Goal: Use online tool/utility: Utilize a website feature to perform a specific function

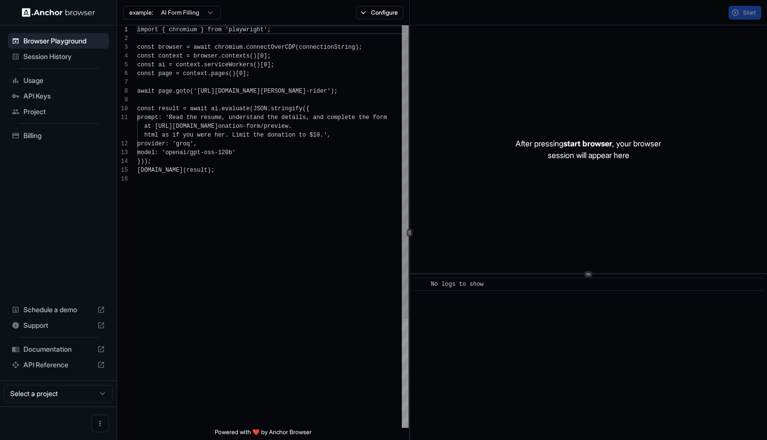
scroll to position [88, 0]
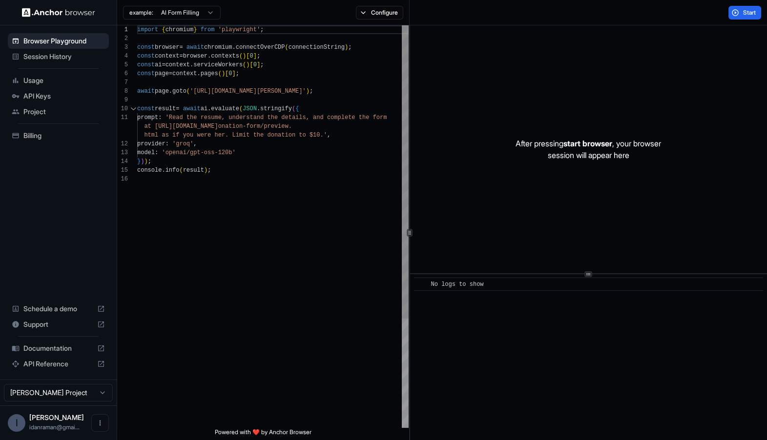
click at [130, 189] on div "1 2 3 4 5 6 7 8 9 10 11 12 13 14 15 16" at bounding box center [127, 301] width 20 height 552
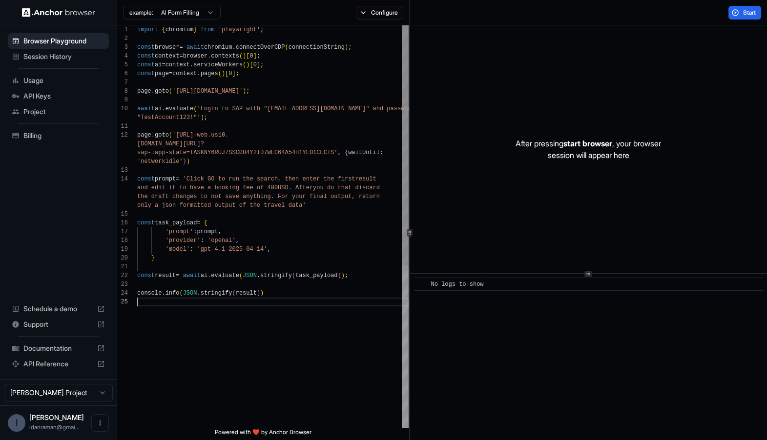
scroll to position [0, 0]
click at [224, 203] on div "import { chromium } from 'playwright' ; const browser = await chromium . connec…" at bounding box center [273, 362] width 272 height 675
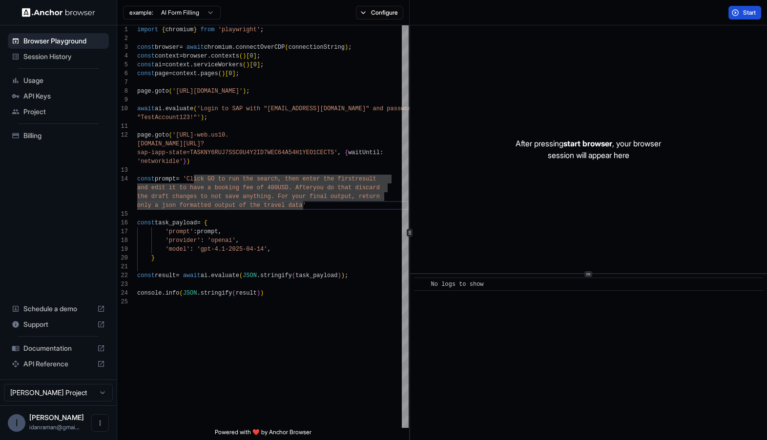
click at [746, 6] on button "Start" at bounding box center [745, 13] width 33 height 14
click at [246, 266] on div "import { chromium } from 'playwright' ; const browser = await chromium . connec…" at bounding box center [273, 362] width 272 height 675
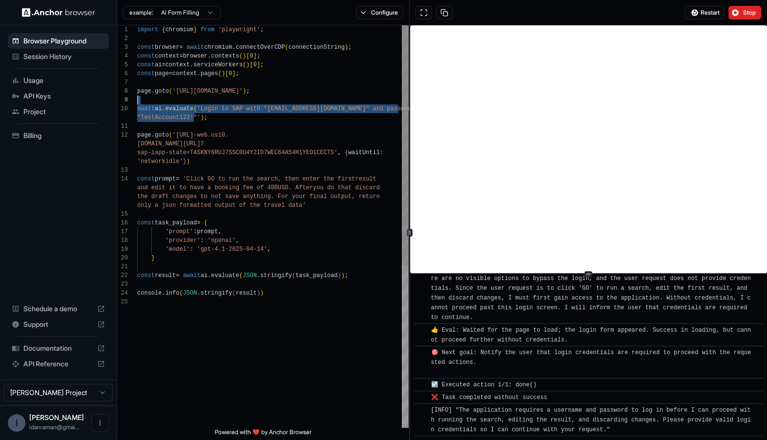
scroll to position [79, 0]
drag, startPoint x: 194, startPoint y: 120, endPoint x: 206, endPoint y: 110, distance: 15.3
click at [206, 110] on div "import { chromium } from 'playwright' ; const browser = await chromium . connec…" at bounding box center [273, 362] width 272 height 675
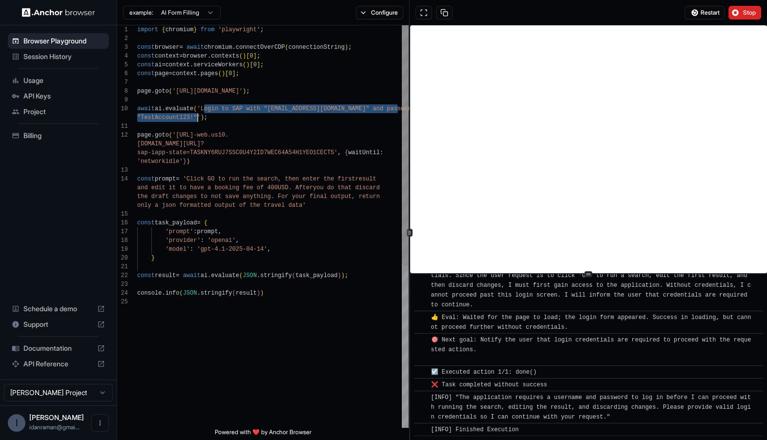
click at [193, 182] on div "import { chromium } from 'playwright' ; const browser = await chromium . connec…" at bounding box center [273, 362] width 272 height 675
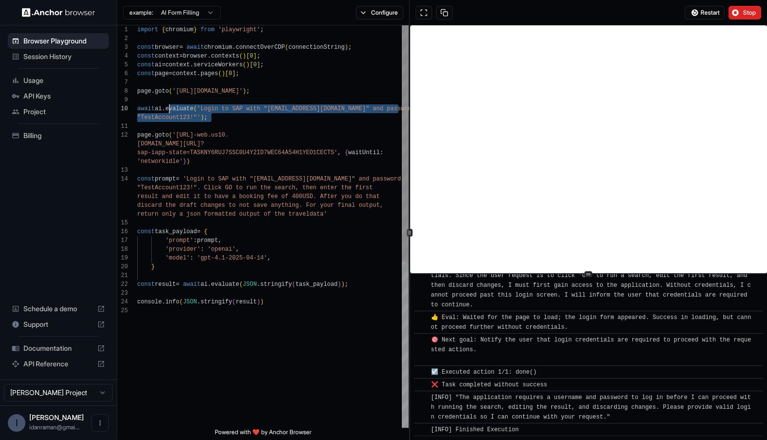
scroll to position [61, 0]
drag, startPoint x: 255, startPoint y: 123, endPoint x: 114, endPoint y: 89, distance: 145.1
click at [137, 89] on div "import { chromium } from 'playwright' ; const browser = await chromium . connec…" at bounding box center [273, 367] width 272 height 684
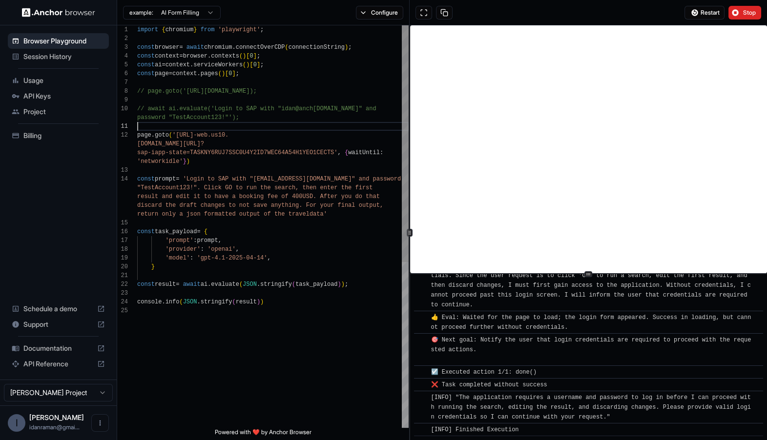
scroll to position [9, 0]
click at [267, 129] on div "import { chromium } from 'playwright' ; const browser = await chromium . connec…" at bounding box center [273, 367] width 272 height 684
click at [702, 7] on button "Restart" at bounding box center [705, 13] width 40 height 14
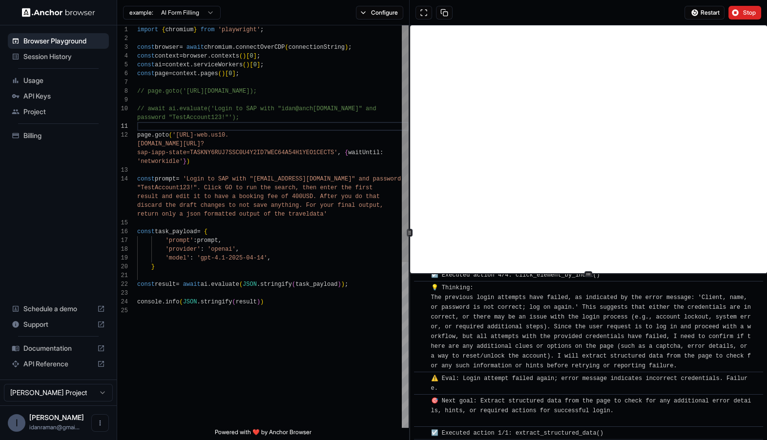
scroll to position [17, 0]
click at [179, 134] on div "import { chromium } from 'playwright' ; const browser = await chromium . connec…" at bounding box center [273, 367] width 272 height 684
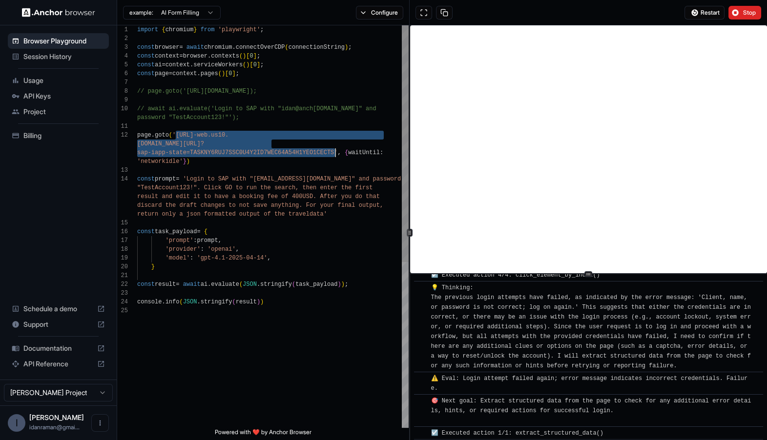
drag, startPoint x: 179, startPoint y: 134, endPoint x: 320, endPoint y: 152, distance: 142.7
click at [320, 152] on div "import { chromium } from 'playwright' ; const browser = await chromium . connec…" at bounding box center [273, 367] width 272 height 684
click at [230, 145] on div "import { chromium } from 'playwright' ; const browser = await chromium . connec…" at bounding box center [273, 367] width 272 height 684
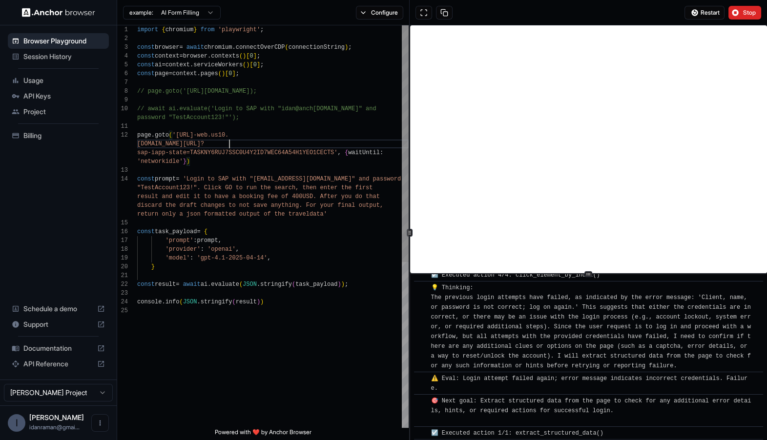
scroll to position [79, 0]
click at [285, 107] on div "import { chromium } from 'playwright' ; const browser = await chromium . connec…" at bounding box center [273, 367] width 272 height 684
click at [285, 108] on div "import { chromium } from 'playwright' ; const browser = await chromium . connec…" at bounding box center [273, 367] width 272 height 684
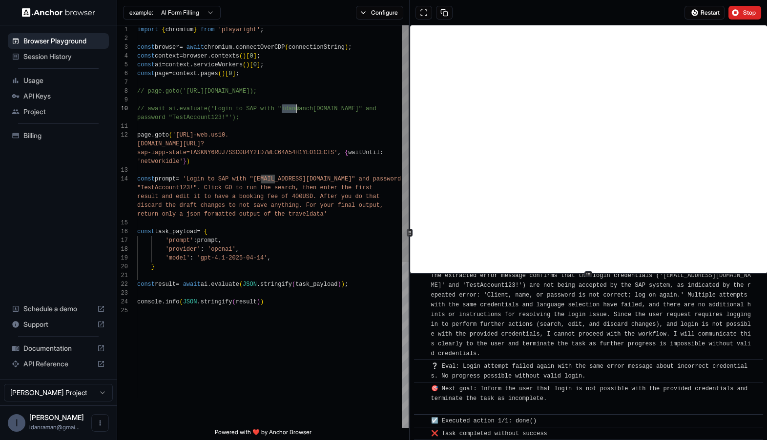
scroll to position [1194, 0]
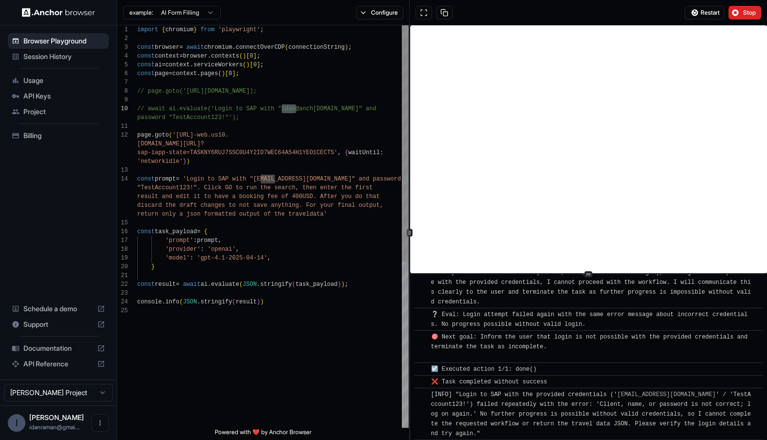
type textarea "**********"
click at [173, 119] on div "import { chromium } from 'playwright' ; const browser = await chromium . connec…" at bounding box center [273, 367] width 272 height 684
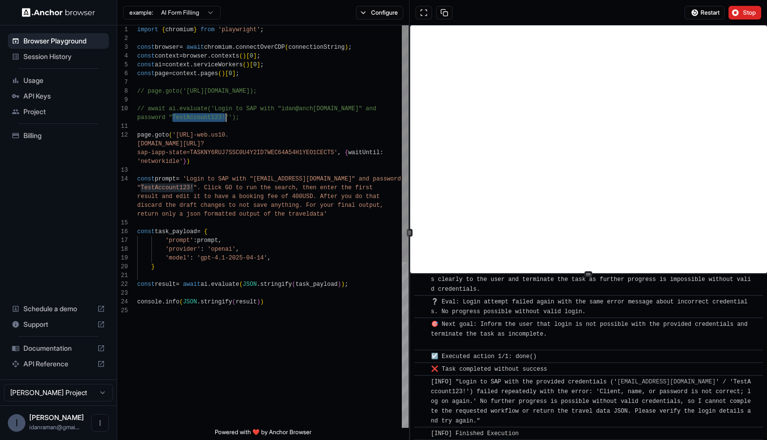
drag, startPoint x: 173, startPoint y: 119, endPoint x: 223, endPoint y: 118, distance: 50.3
click at [224, 118] on div "import { chromium } from 'playwright' ; const browser = await chromium . connec…" at bounding box center [273, 367] width 272 height 684
click at [64, 55] on span "Session History" at bounding box center [64, 57] width 82 height 10
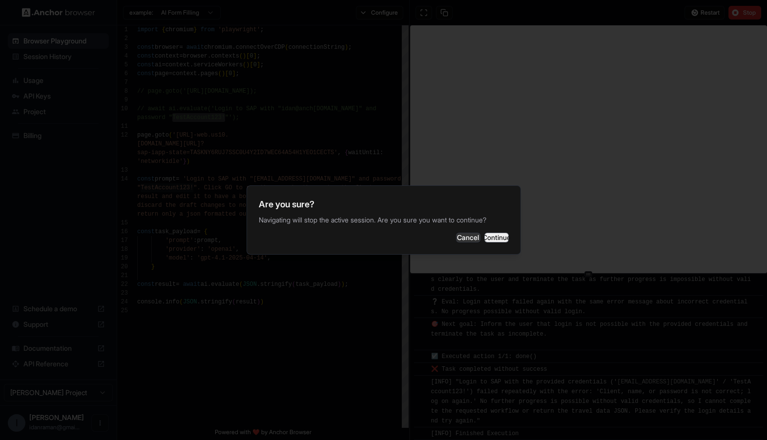
click at [501, 243] on button "Continue" at bounding box center [496, 238] width 24 height 10
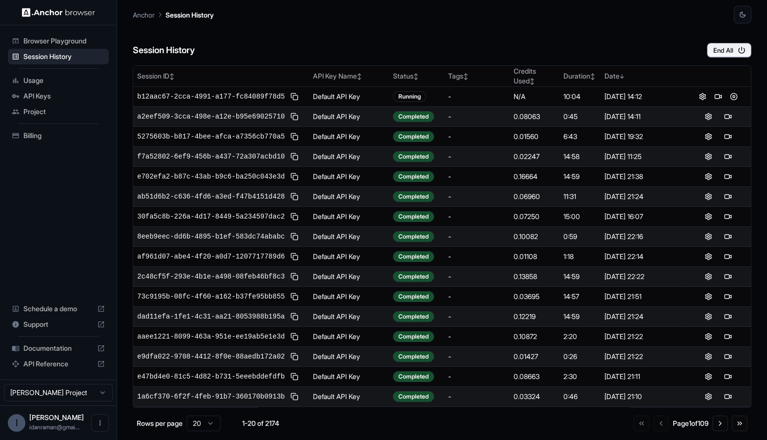
click at [84, 42] on span "Browser Playground" at bounding box center [64, 41] width 82 height 10
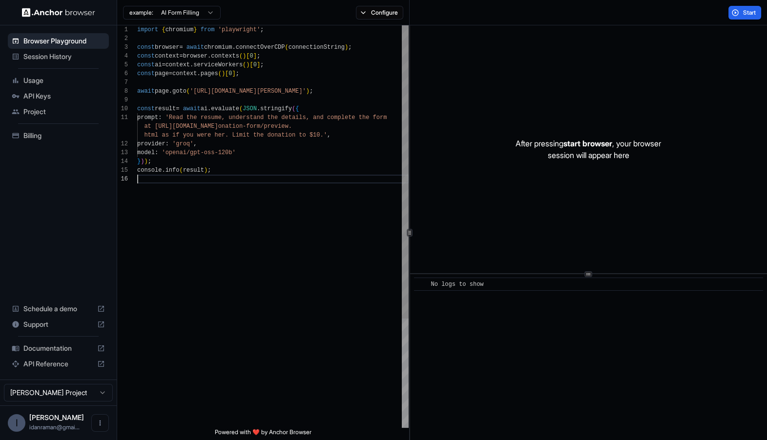
click at [228, 186] on div "import { chromium } from 'playwright' ; const browser = await chromium . connec…" at bounding box center [273, 301] width 272 height 552
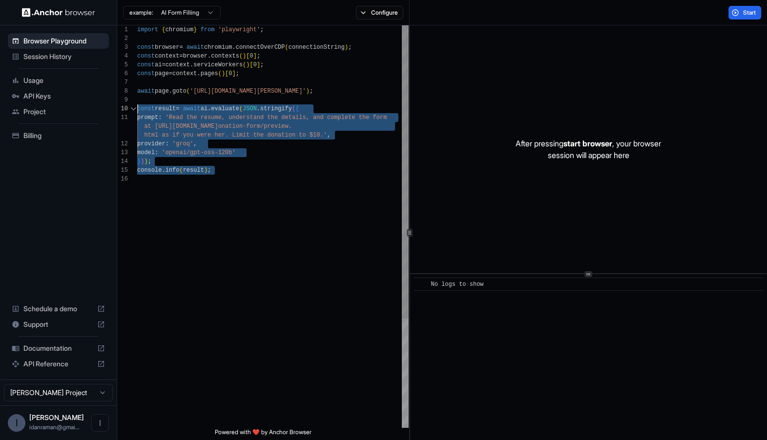
scroll to position [79, 0]
drag, startPoint x: 264, startPoint y: 208, endPoint x: 124, endPoint y: 111, distance: 170.3
click at [137, 111] on div "import { chromium } from 'playwright' ; const browser = await chromium . connec…" at bounding box center [273, 301] width 272 height 552
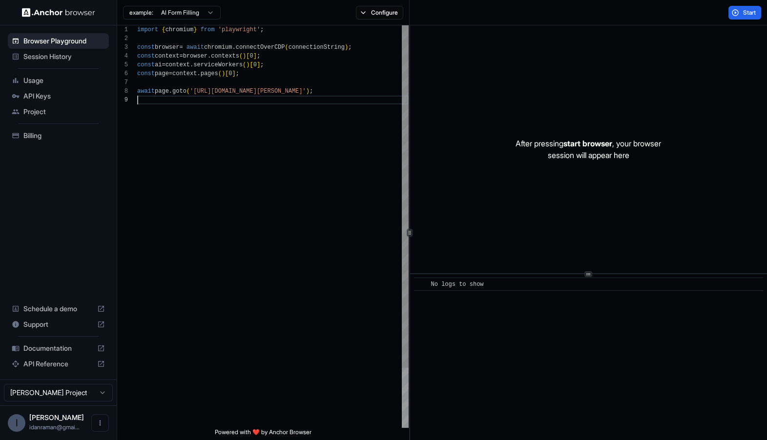
type textarea "**********"
click at [263, 173] on div "import { chromium } from 'playwright' ; const browser = await chromium . connec…" at bounding box center [273, 257] width 272 height 464
click at [689, 18] on div "Start" at bounding box center [588, 12] width 357 height 25
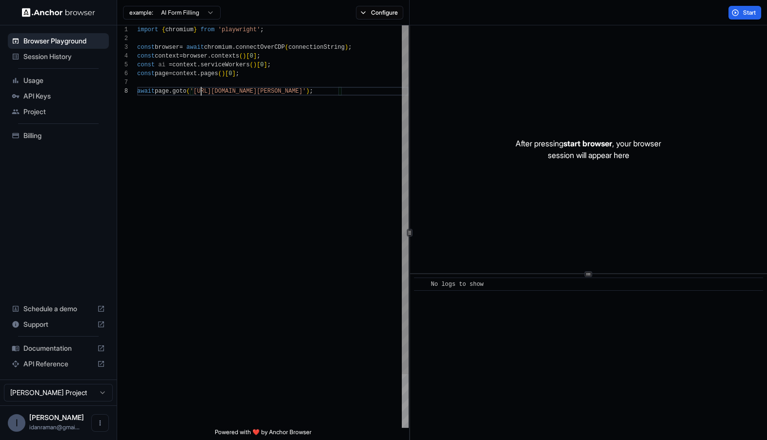
click at [199, 88] on div "import { chromium } from 'playwright' ; const browser = await chromium . connec…" at bounding box center [273, 257] width 272 height 464
drag, startPoint x: 199, startPoint y: 88, endPoint x: 325, endPoint y: 88, distance: 125.5
click at [325, 88] on div "import { chromium } from 'playwright' ; const browser = await chromium . connec…" at bounding box center [273, 257] width 272 height 464
